Goal: Transaction & Acquisition: Purchase product/service

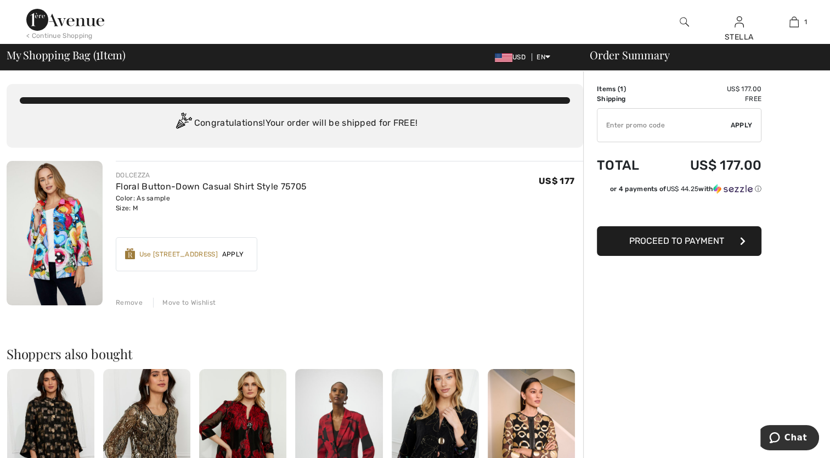
click at [178, 253] on div "Use 1000 Avenue Rewards" at bounding box center [178, 254] width 78 height 10
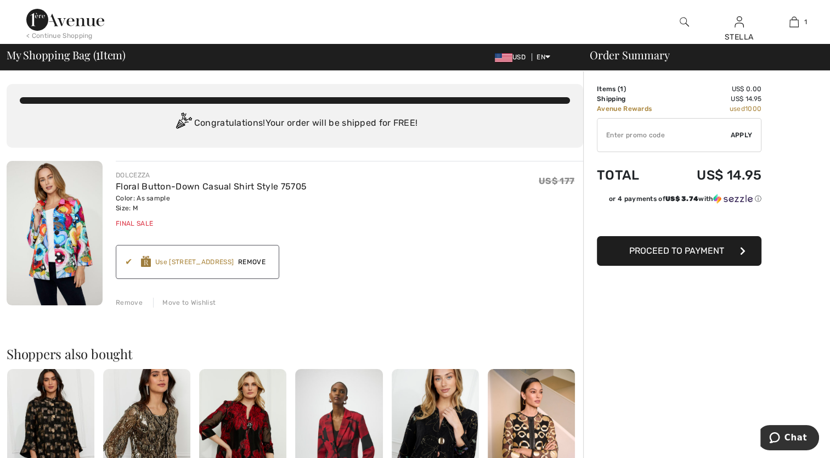
click at [693, 251] on span "Proceed to Payment" at bounding box center [676, 250] width 95 height 10
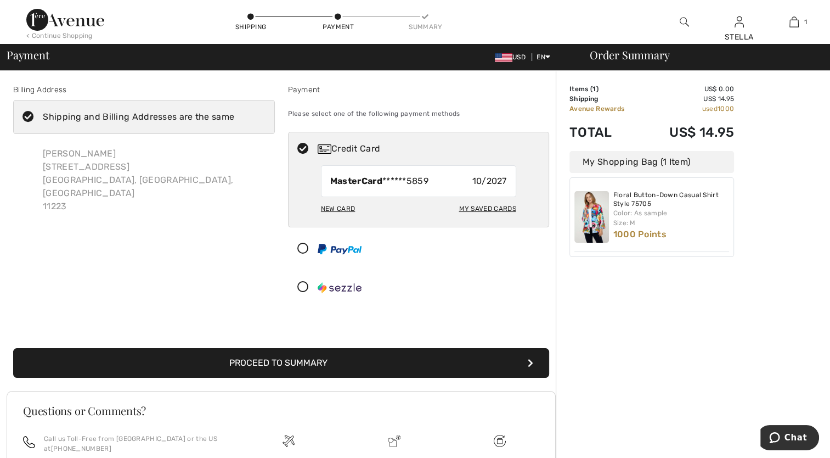
click at [479, 209] on div "My Saved Cards" at bounding box center [487, 208] width 57 height 19
radio input "true"
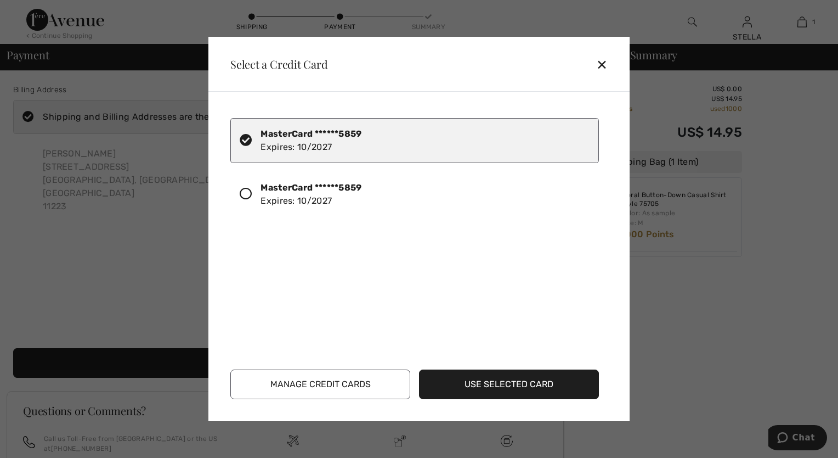
click at [509, 383] on button "Use Selected Card" at bounding box center [509, 384] width 180 height 30
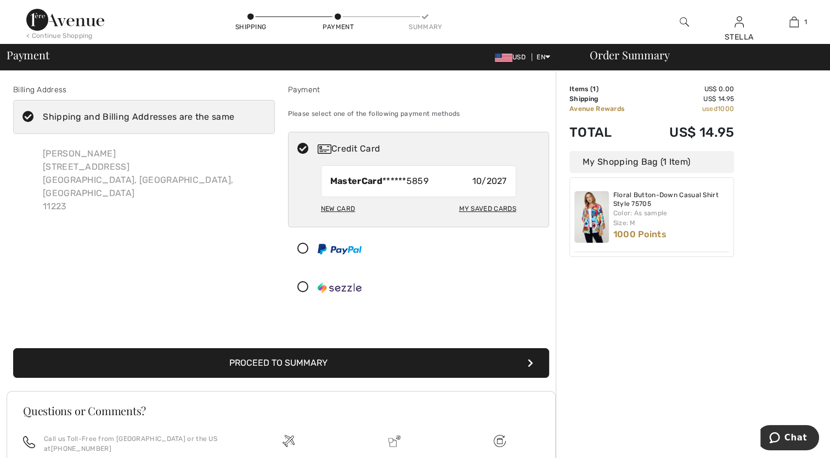
click at [314, 364] on button "Proceed to Summary" at bounding box center [281, 363] width 536 height 30
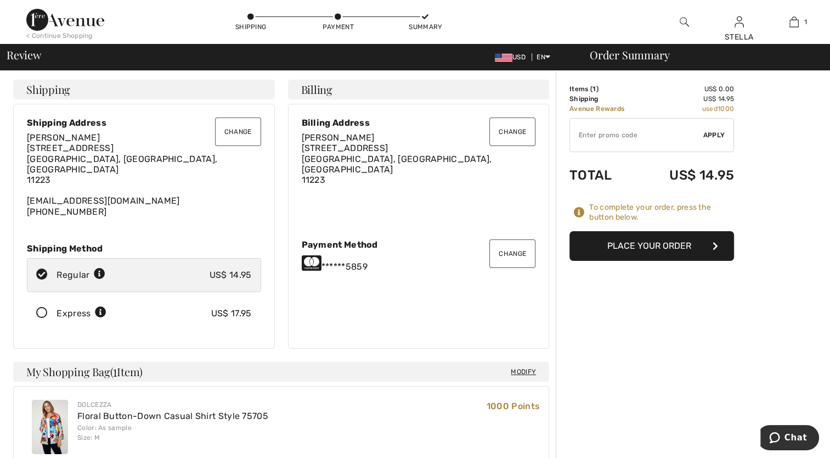
click at [42, 269] on icon at bounding box center [41, 275] width 29 height 12
radio input "true"
click at [656, 245] on button "Place Your Order" at bounding box center [651, 246] width 165 height 30
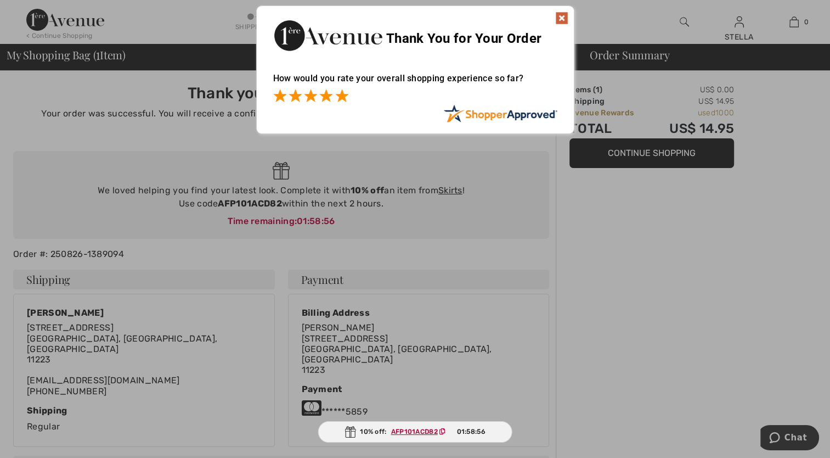
click at [343, 100] on span at bounding box center [341, 95] width 13 height 13
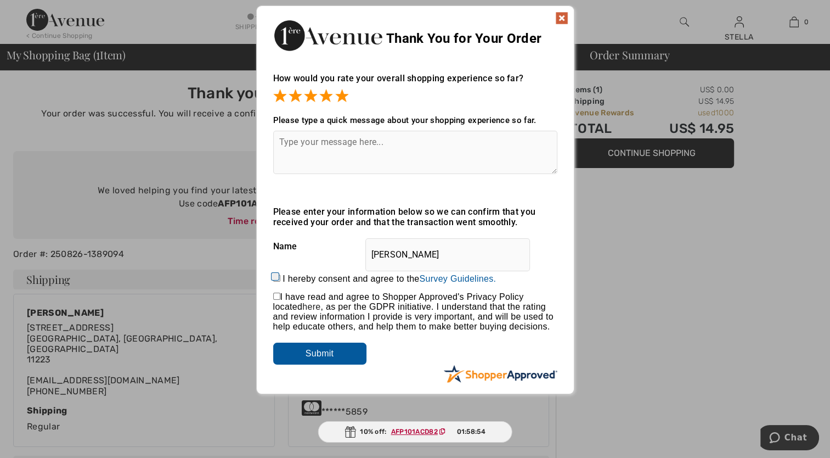
click at [275, 277] on input "I hereby consent and agree to the By submitting a review, you grant permission …" at bounding box center [276, 277] width 7 height 7
checkbox input "true"
click at [277, 299] on input "checkbox" at bounding box center [276, 295] width 7 height 7
checkbox input "true"
click at [312, 355] on input "Submit" at bounding box center [319, 353] width 93 height 22
